Goal: Navigation & Orientation: Find specific page/section

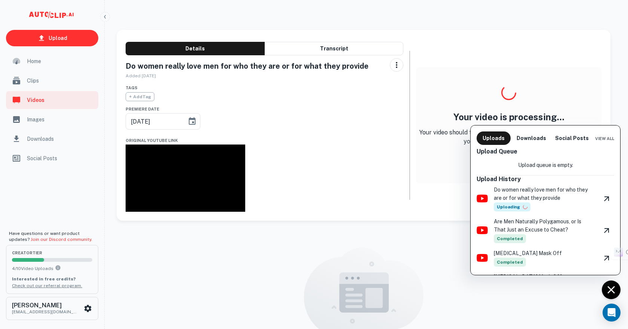
click at [52, 76] on div at bounding box center [314, 164] width 628 height 329
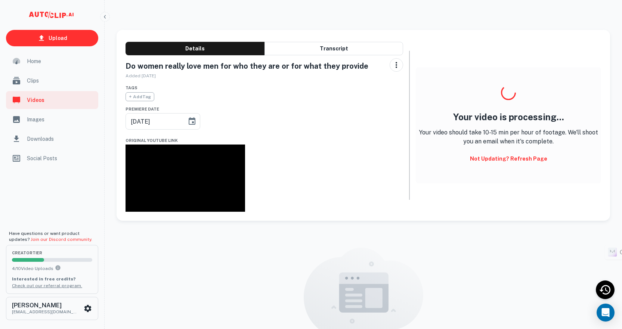
click at [48, 85] on div "Clips" at bounding box center [52, 81] width 92 height 18
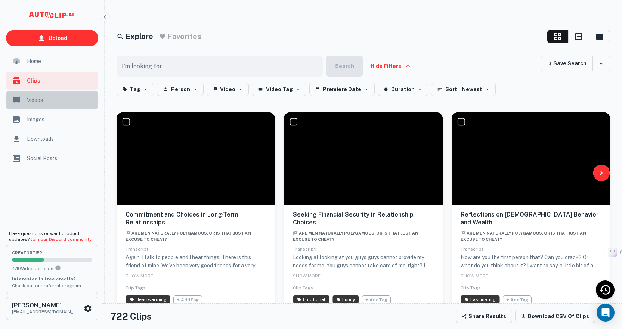
click at [41, 97] on span "Videos" at bounding box center [60, 100] width 67 height 8
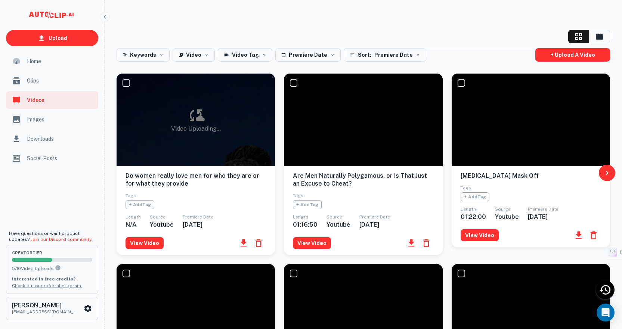
click at [189, 89] on div "Video Uploading..." at bounding box center [196, 120] width 158 height 93
